Goal: Information Seeking & Learning: Check status

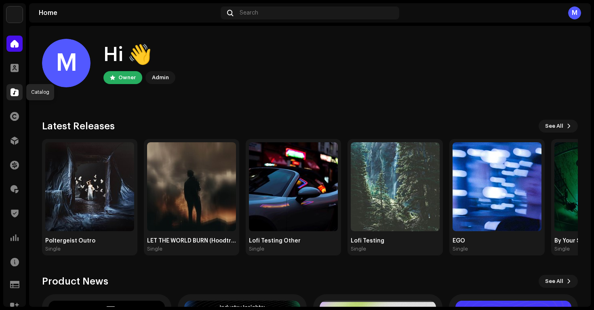
click at [12, 95] on span at bounding box center [15, 92] width 8 height 6
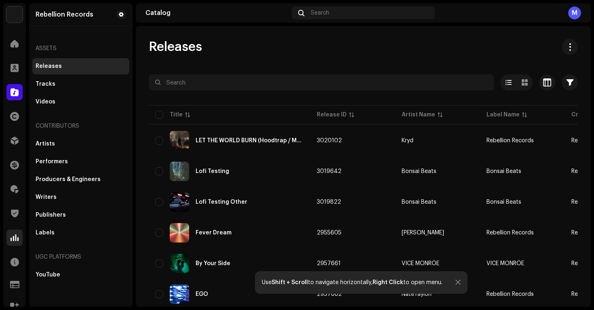
click at [17, 239] on span at bounding box center [15, 237] width 8 height 6
click at [13, 238] on span at bounding box center [15, 237] width 8 height 6
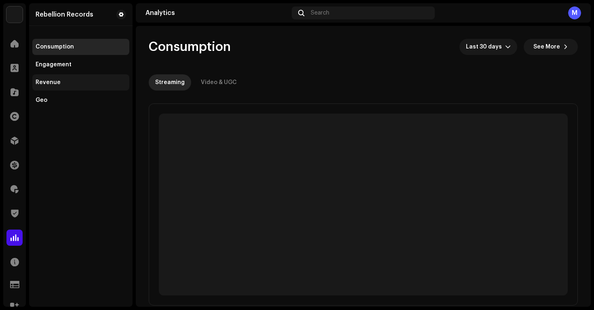
click at [74, 80] on div "Revenue" at bounding box center [81, 82] width 90 height 6
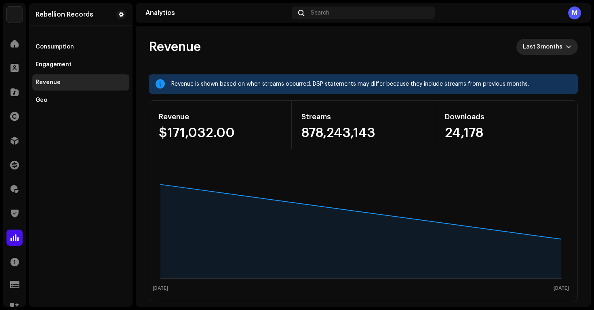
click at [545, 48] on span "Last 3 months" at bounding box center [544, 47] width 43 height 16
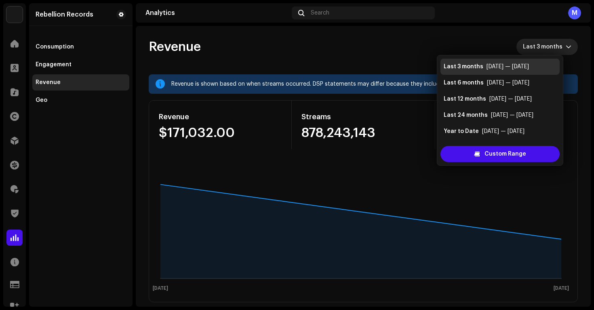
click at [459, 43] on div "Revenue Last 3 months" at bounding box center [363, 47] width 429 height 16
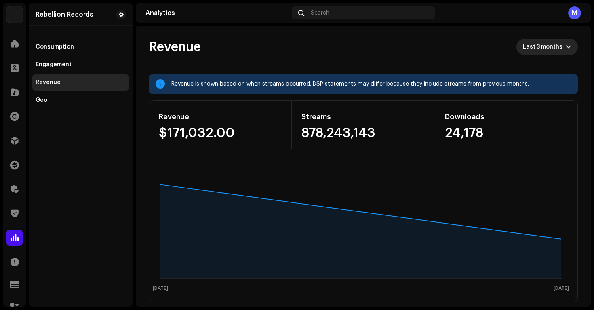
click at [537, 51] on span "Last 3 months" at bounding box center [544, 47] width 43 height 16
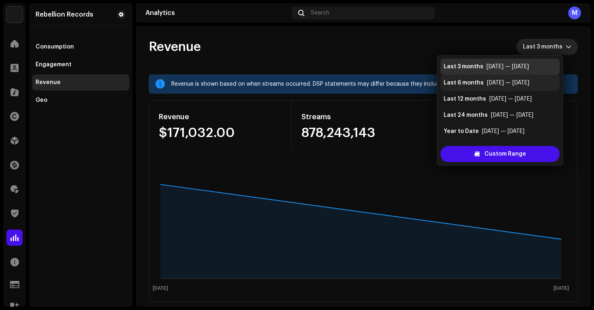
click at [535, 77] on li "Last 6 months [DATE] — [DATE]" at bounding box center [499, 83] width 119 height 16
